Goal: Find contact information

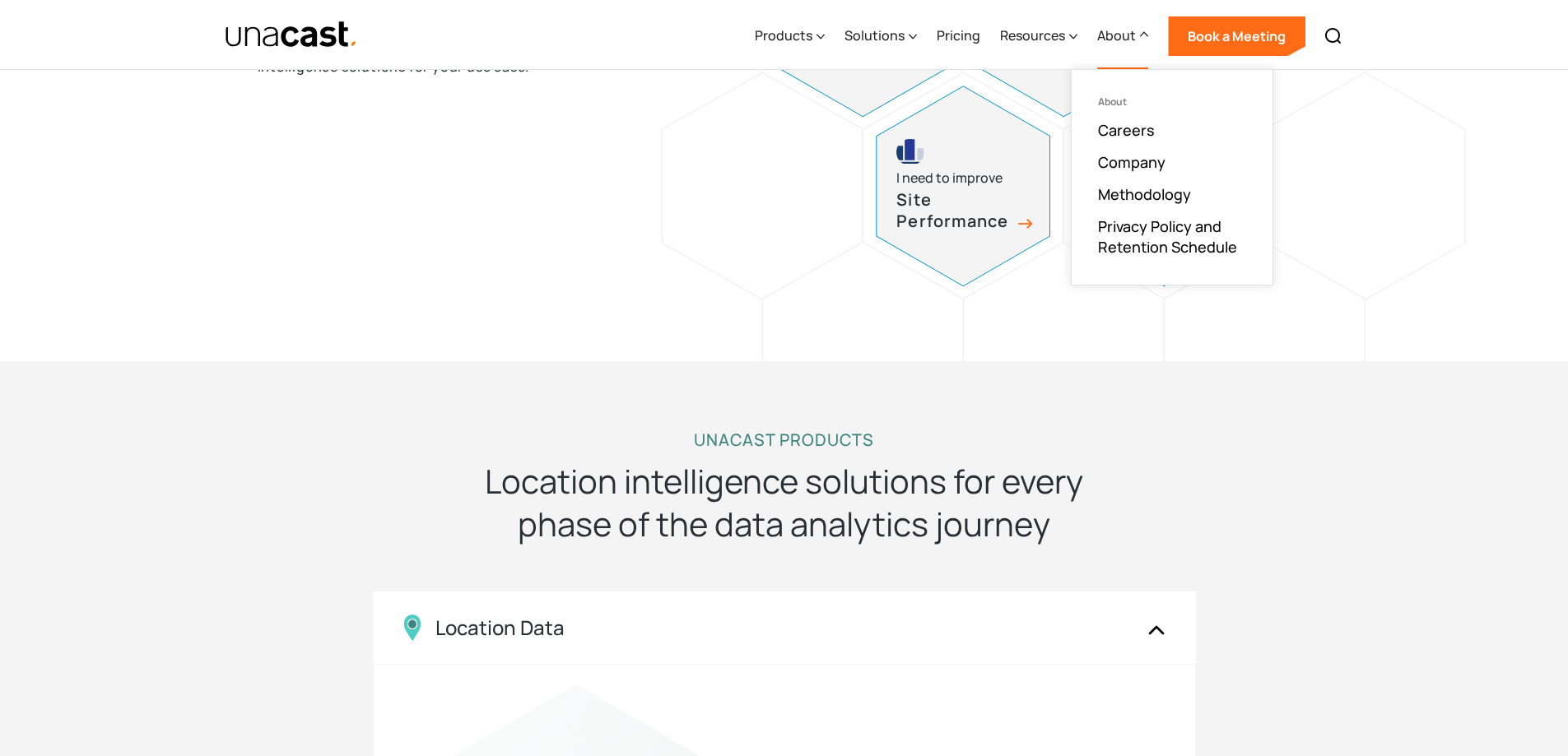
scroll to position [1152, 0]
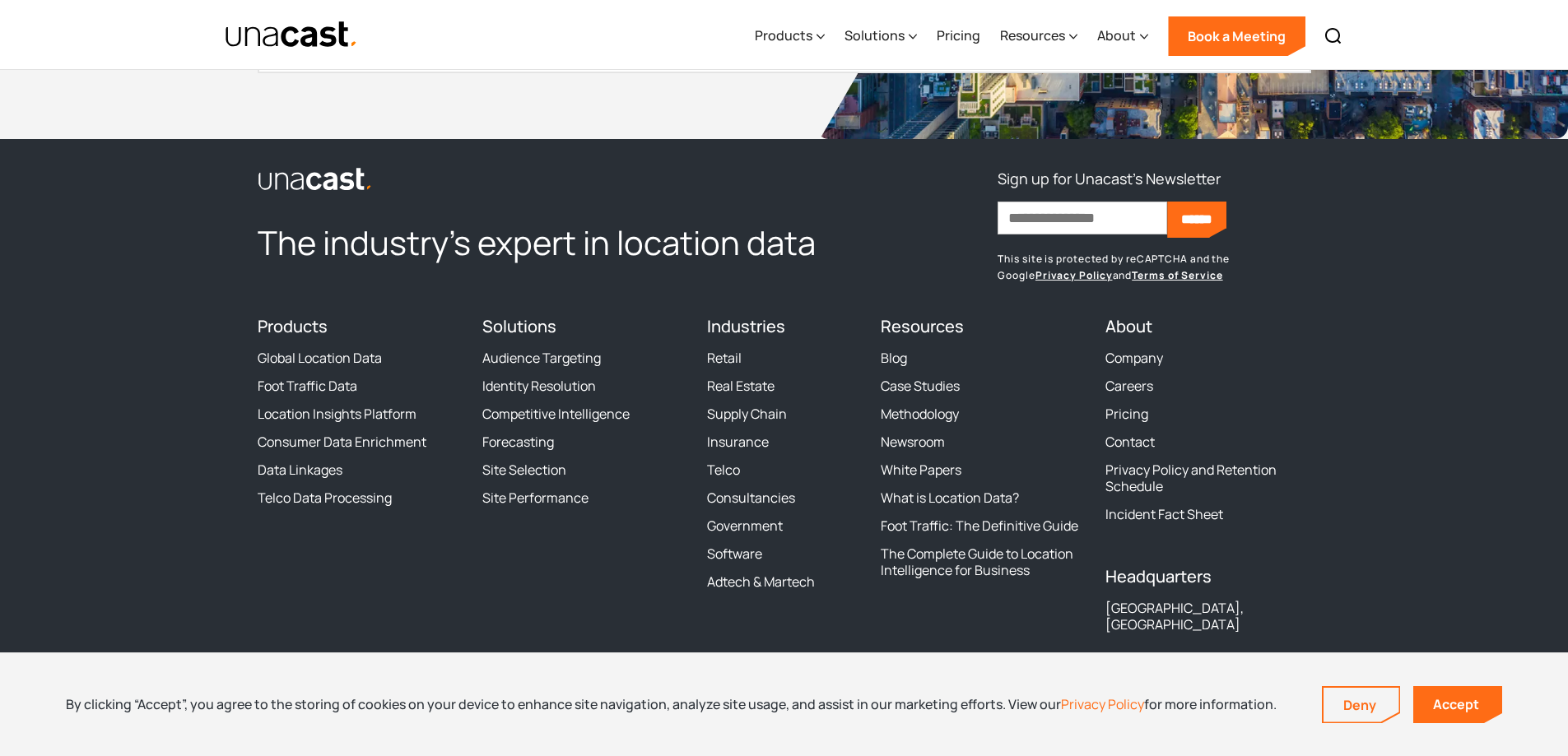
drag, startPoint x: 1576, startPoint y: 223, endPoint x: 1572, endPoint y: 703, distance: 480.0
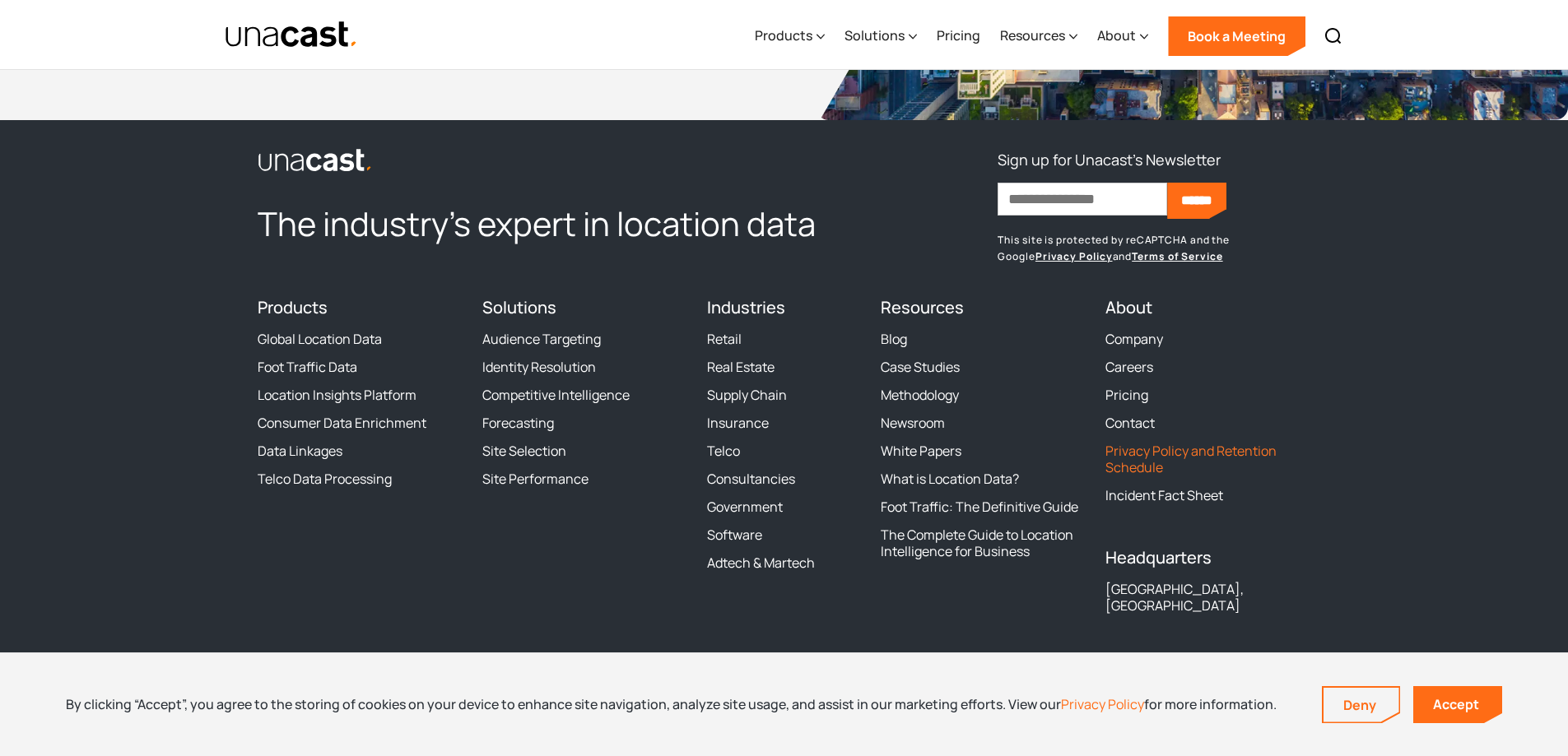
scroll to position [5030, 0]
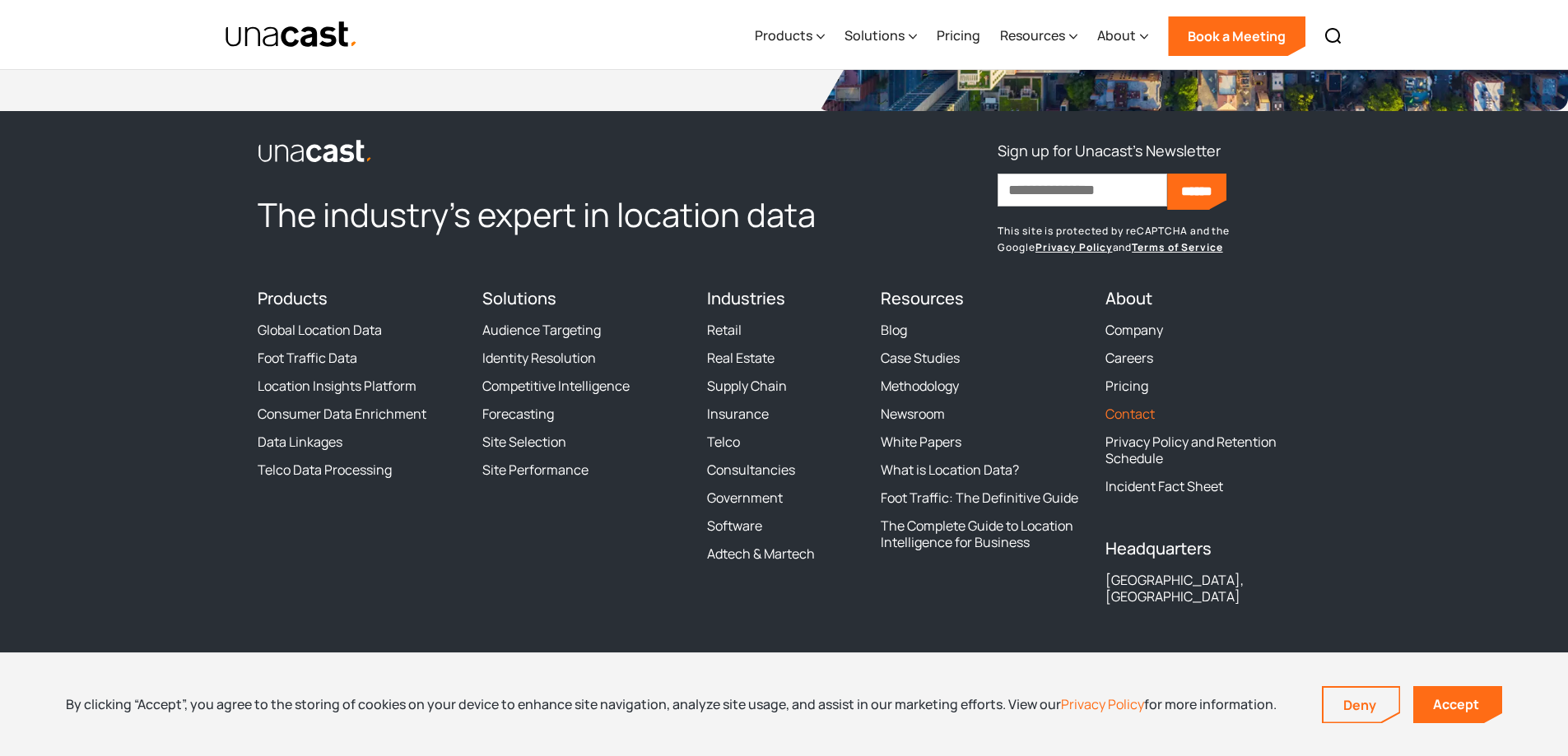
click at [1144, 413] on link "Contact" at bounding box center [1130, 414] width 49 height 16
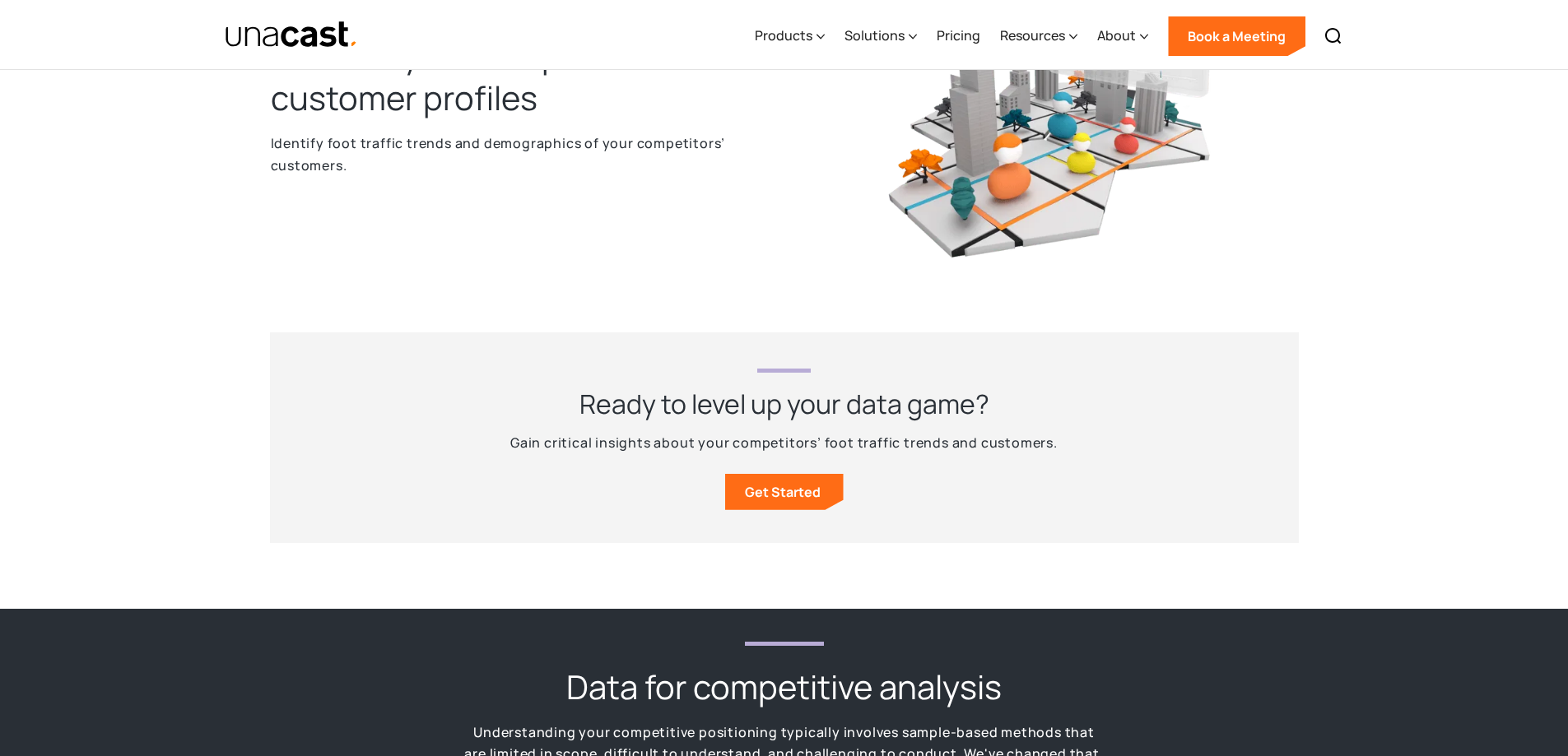
scroll to position [1645, 0]
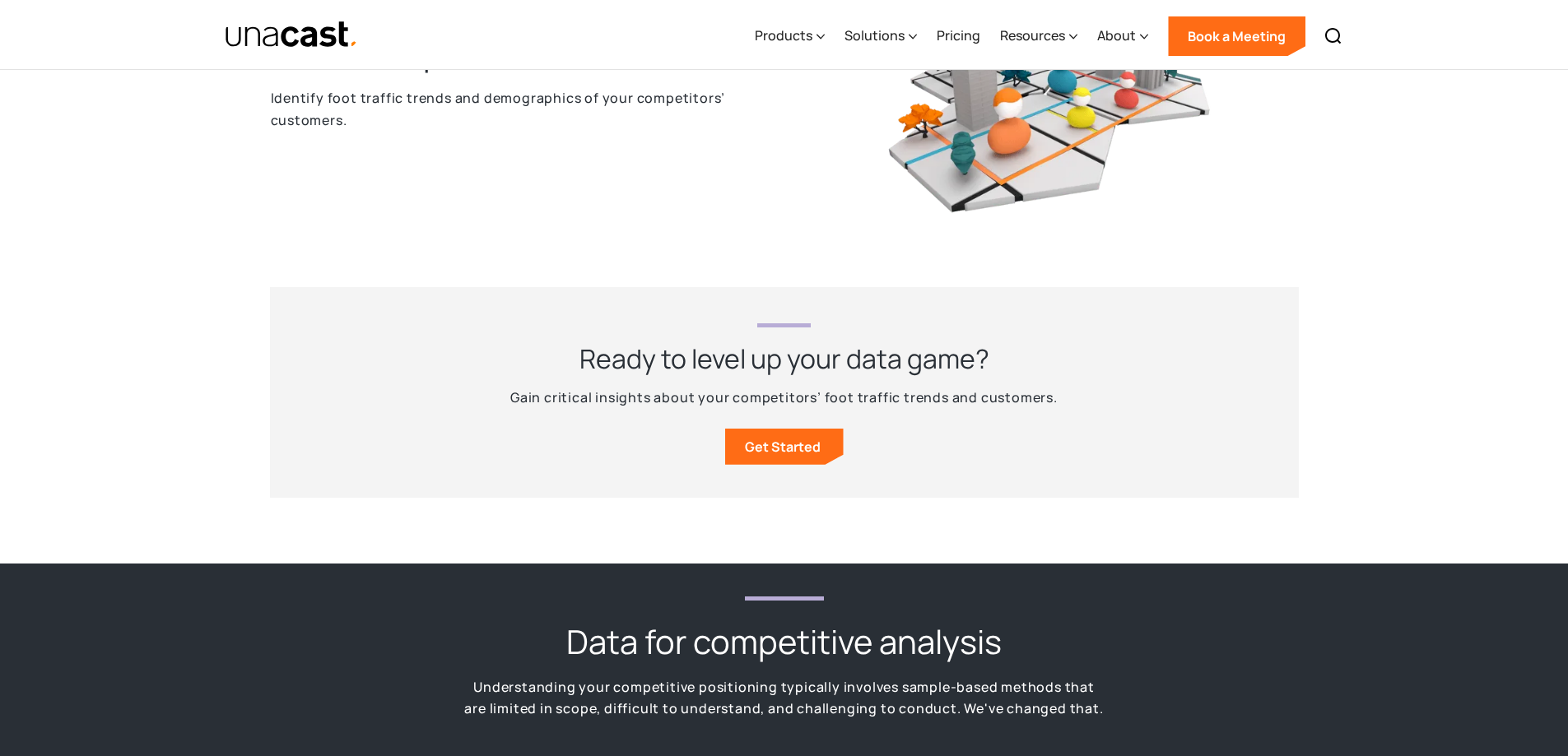
click at [1154, 36] on div "Products Location Intelligence Global Location Data Foot Traffic Data Location …" at bounding box center [1048, 35] width 606 height 70
click at [1145, 37] on icon at bounding box center [1143, 37] width 8 height 17
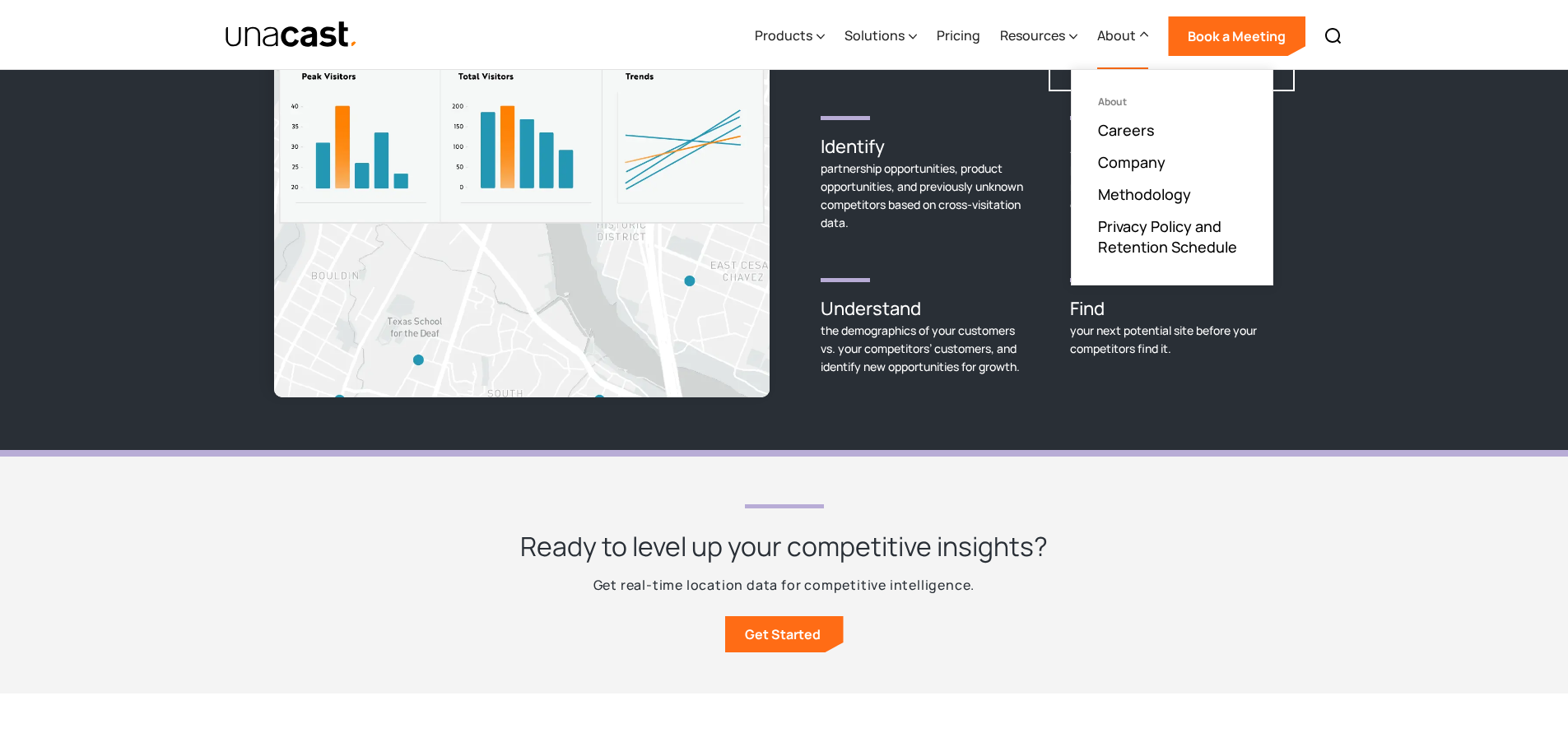
scroll to position [2469, 0]
click at [1341, 468] on div "Ready to level up your competitive insights? Get real-time location data for co…" at bounding box center [784, 574] width 1568 height 237
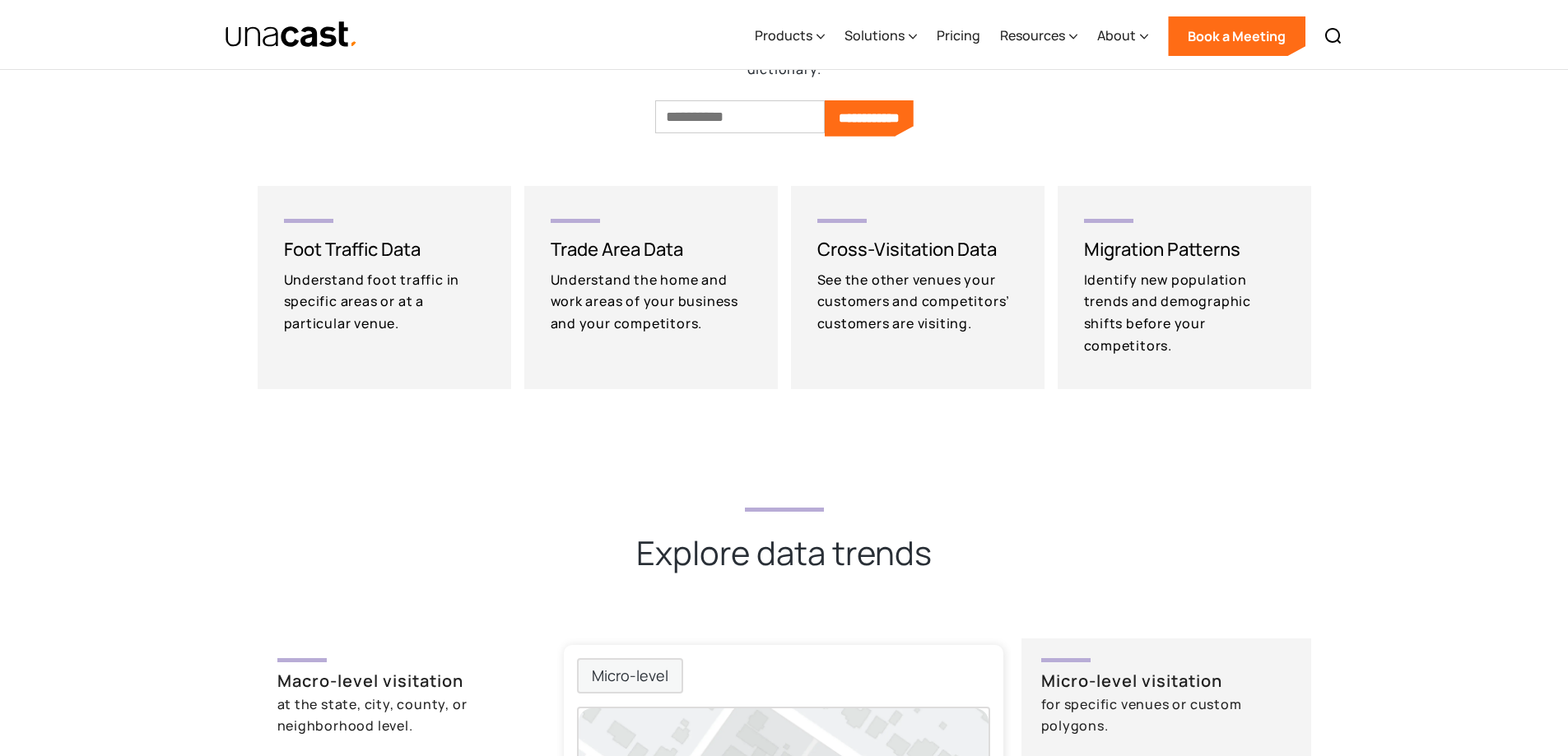
scroll to position [3374, 0]
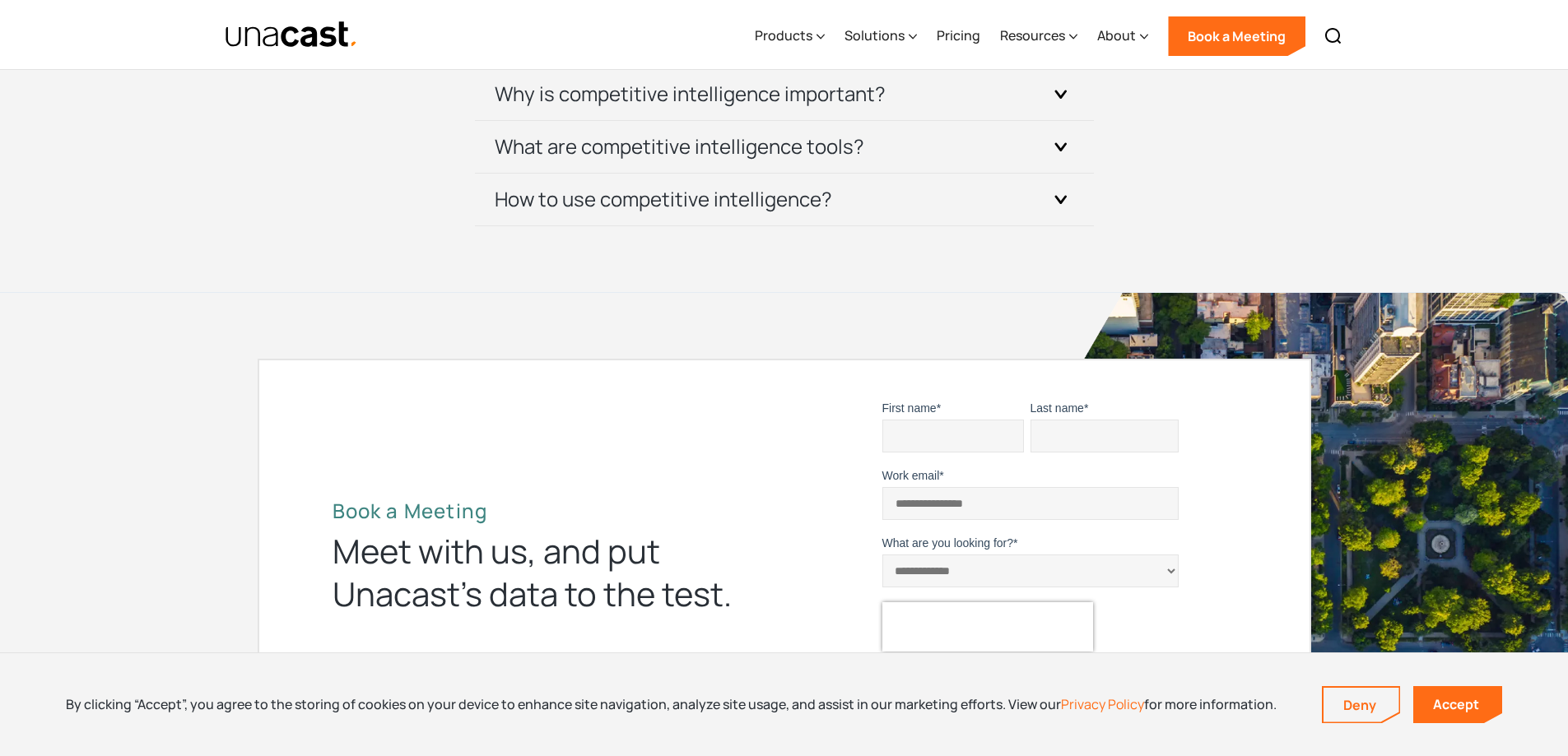
drag, startPoint x: 1579, startPoint y: 363, endPoint x: 1584, endPoint y: 642, distance: 279.0
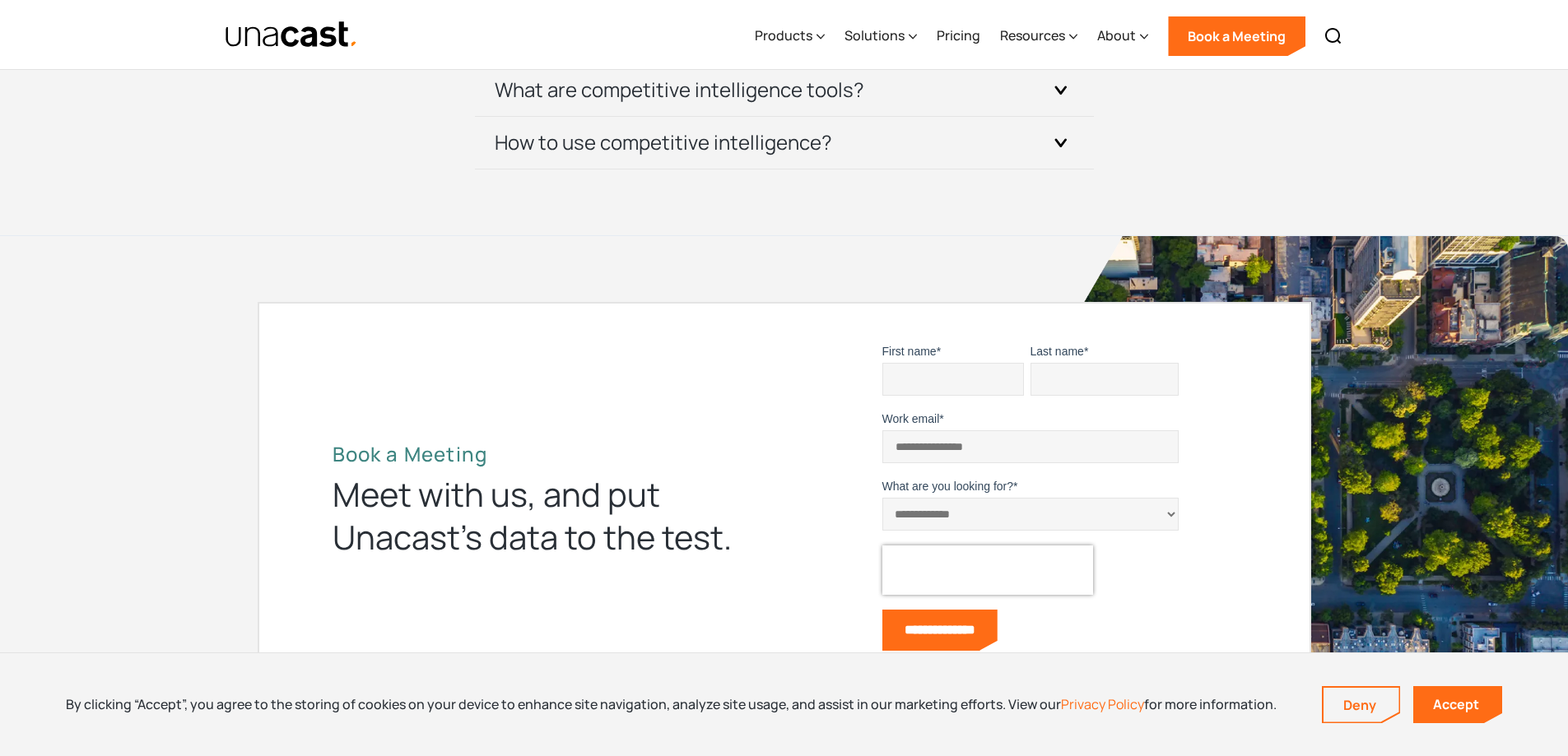
scroll to position [6611, 0]
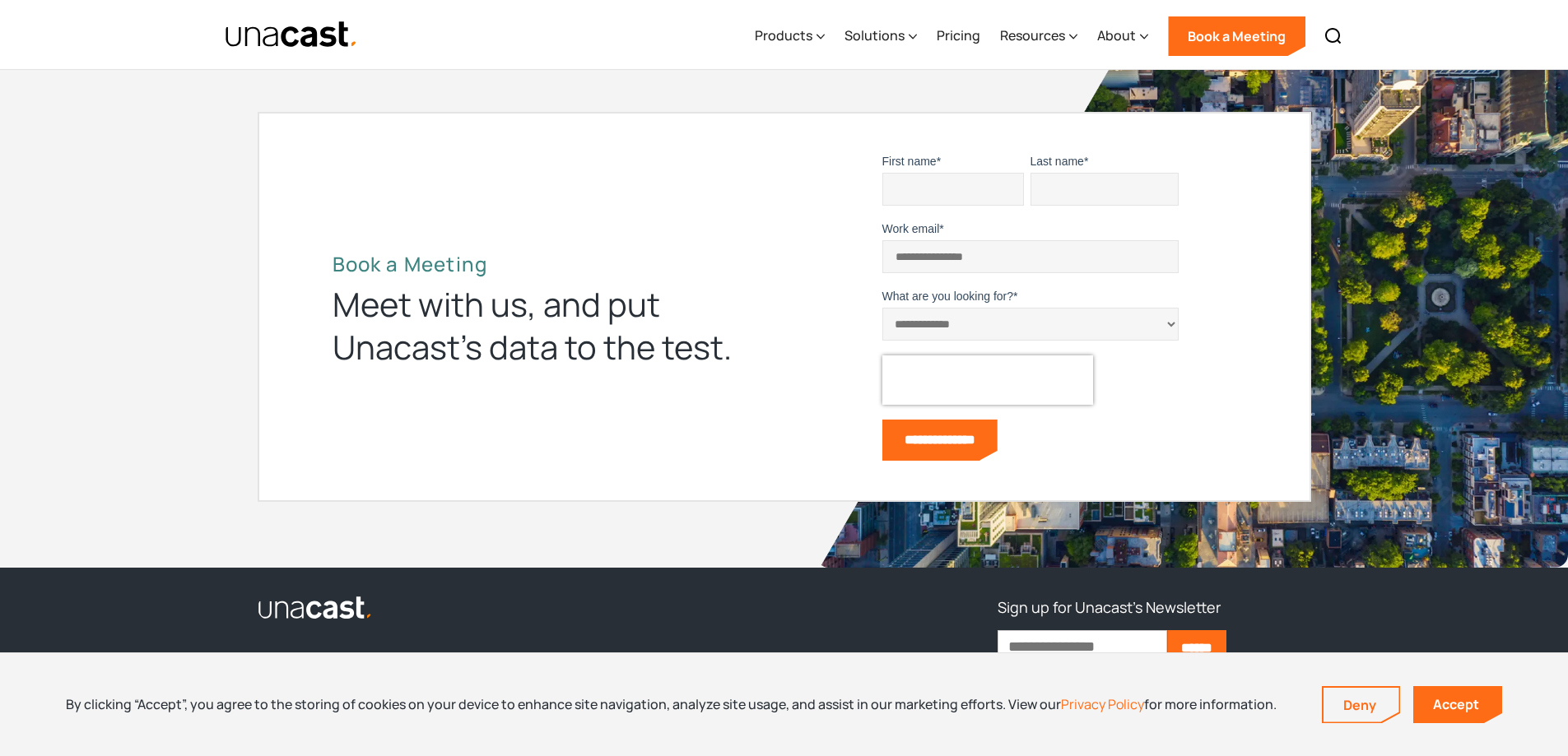
click at [966, 320] on select "**********" at bounding box center [1030, 324] width 296 height 33
click at [1304, 258] on div "**********" at bounding box center [784, 307] width 1054 height 390
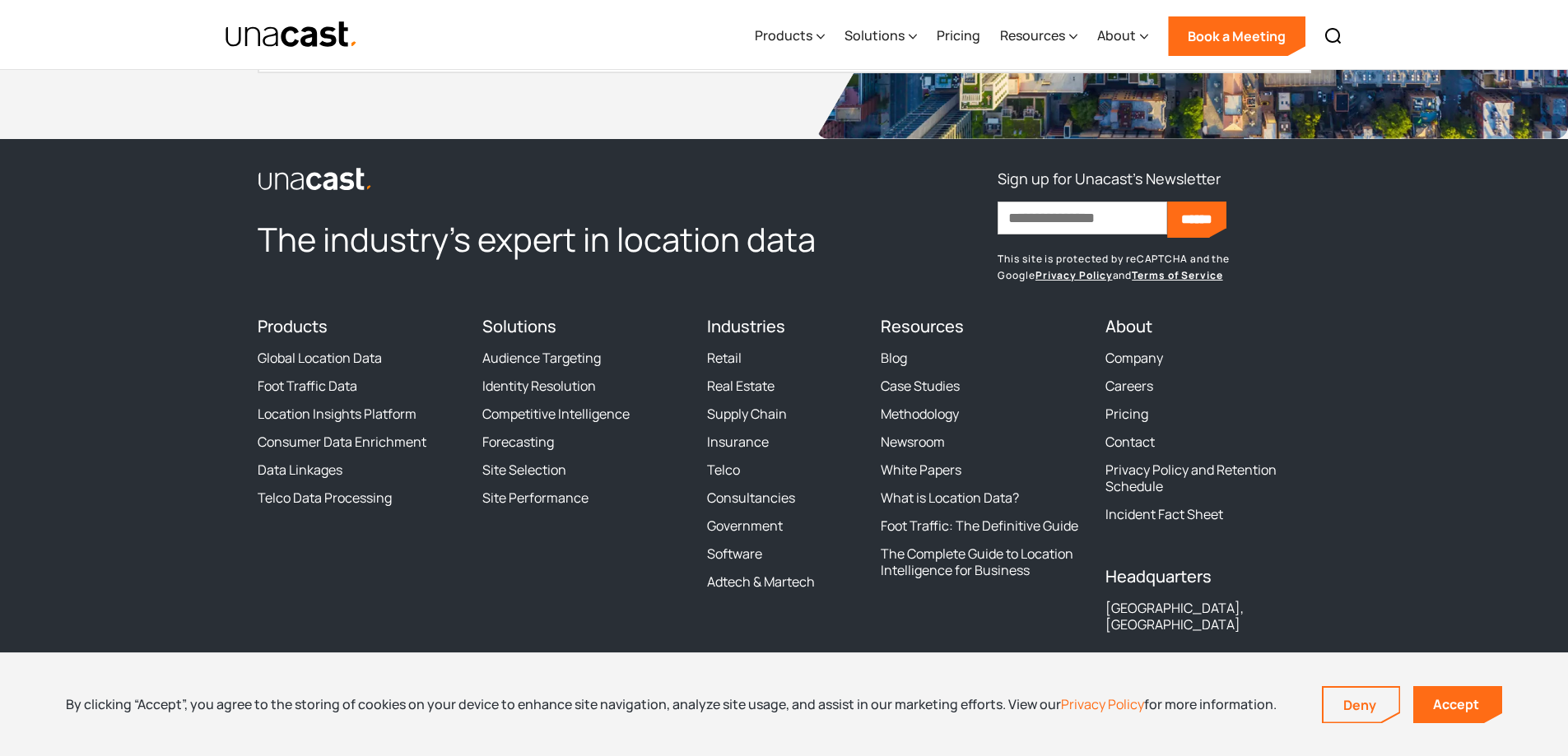
scroll to position [7085, 0]
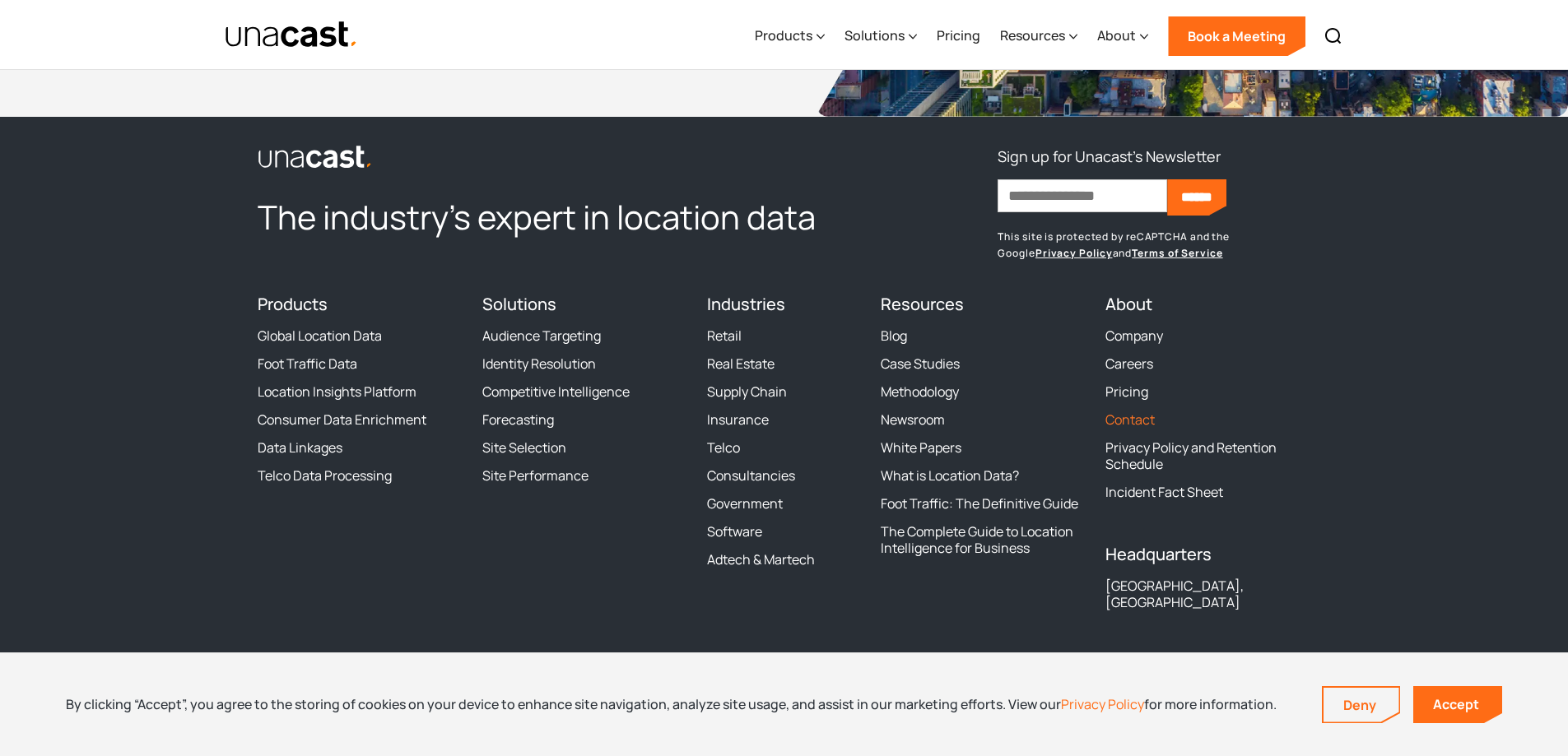
click at [1131, 412] on link "Contact" at bounding box center [1130, 420] width 49 height 16
